Goal: Check status: Check status

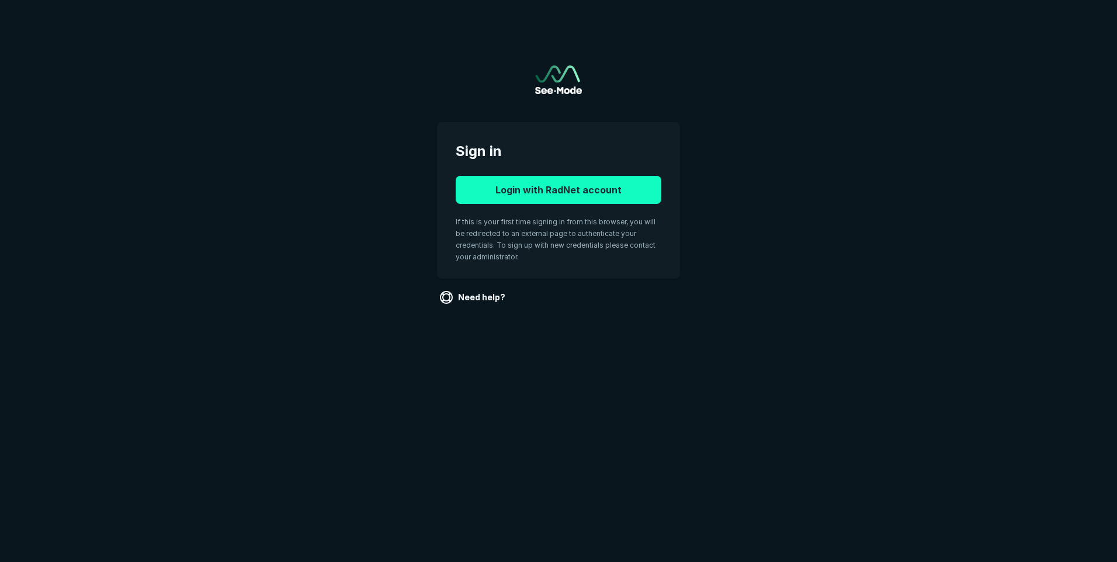
click at [550, 194] on button "Login with RadNet account" at bounding box center [559, 190] width 206 height 28
